Goal: Task Accomplishment & Management: Complete application form

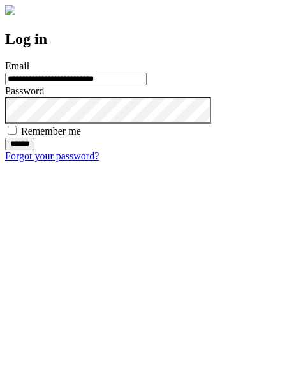
type input "**********"
click at [34, 151] on input "******" at bounding box center [19, 144] width 29 height 13
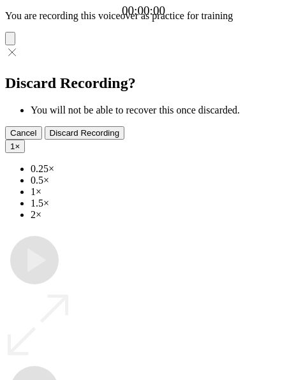
type input "**********"
